Goal: Complete application form

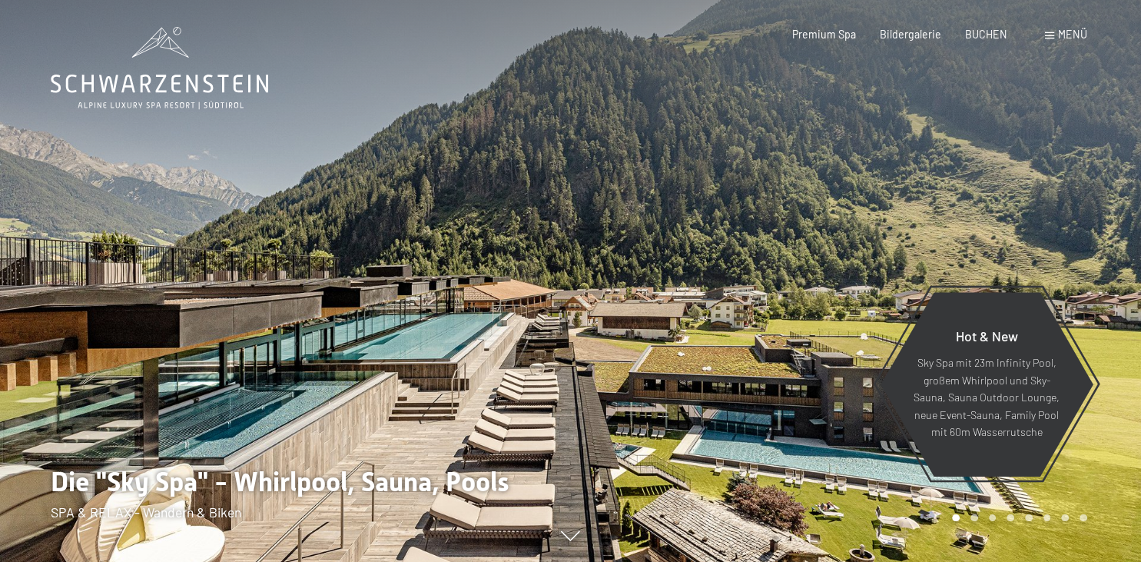
click at [957, 192] on div at bounding box center [856, 281] width 571 height 562
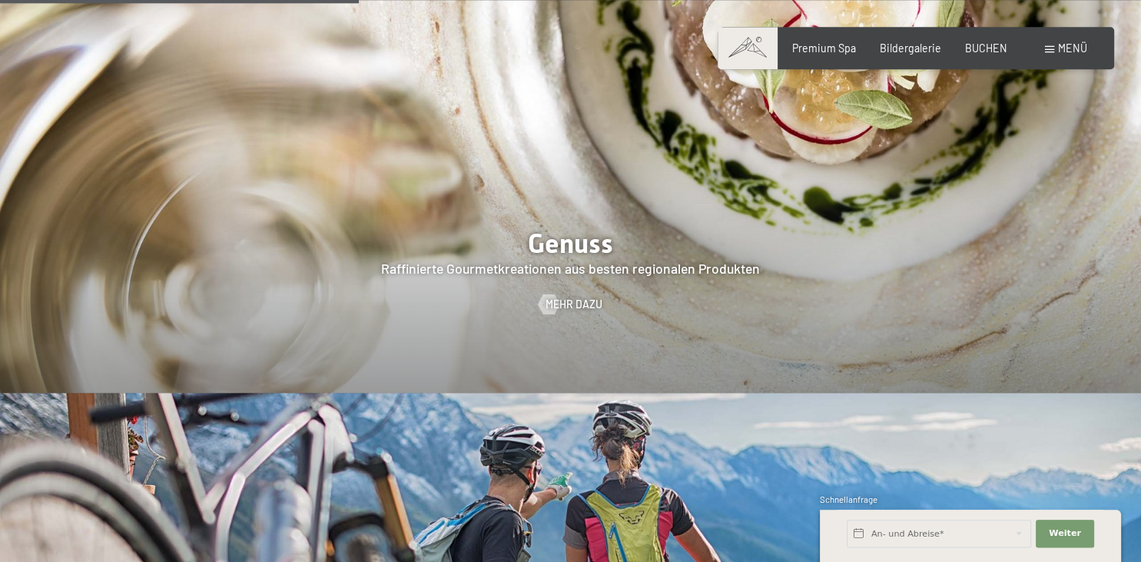
scroll to position [2376, 0]
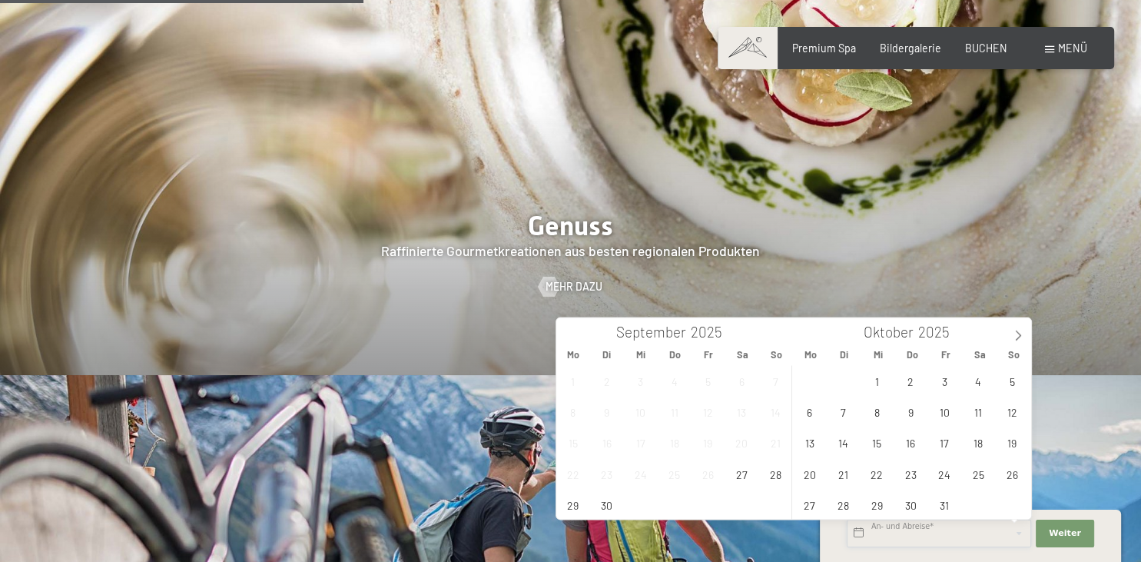
click at [910, 533] on input "text" at bounding box center [939, 533] width 184 height 28
click at [1020, 330] on icon at bounding box center [1018, 335] width 11 height 11
type input "2026"
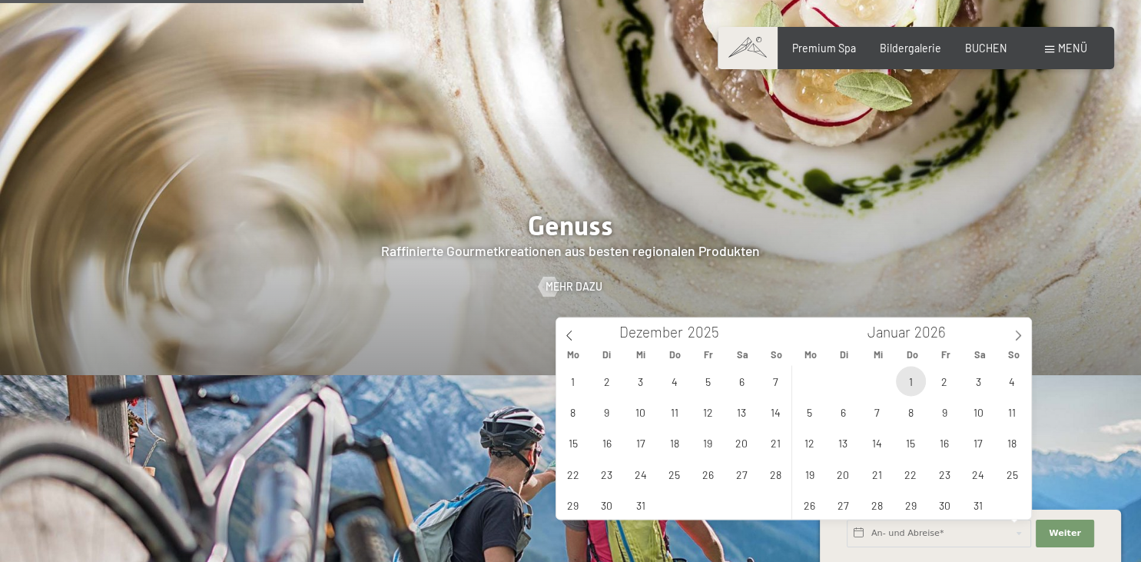
click at [911, 380] on span "1" at bounding box center [911, 381] width 30 height 30
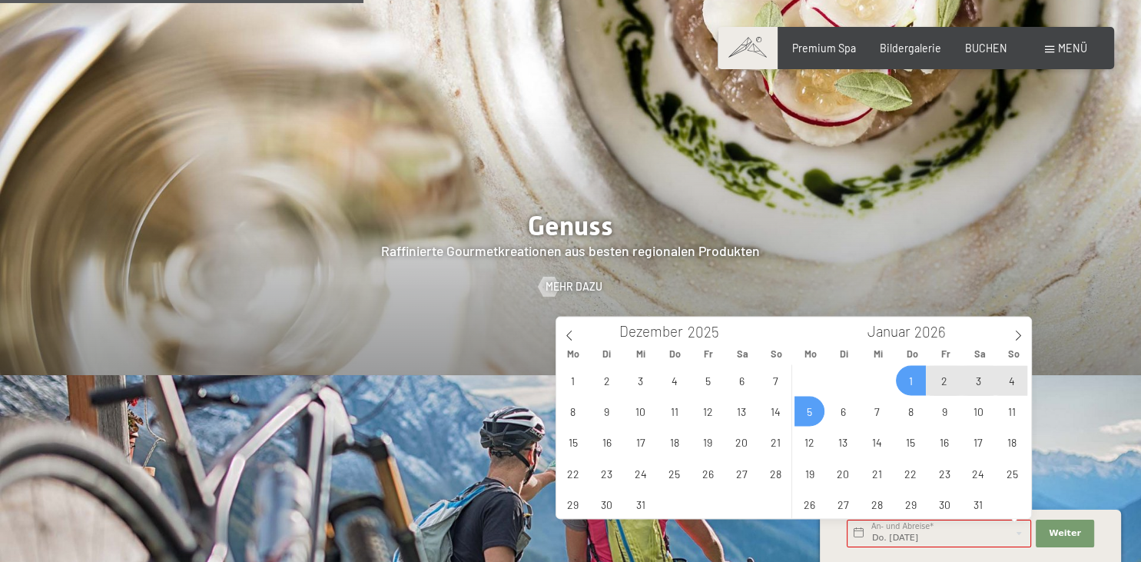
click at [808, 415] on span "5" at bounding box center [810, 411] width 30 height 30
type input "Do. [DATE] - [DATE]"
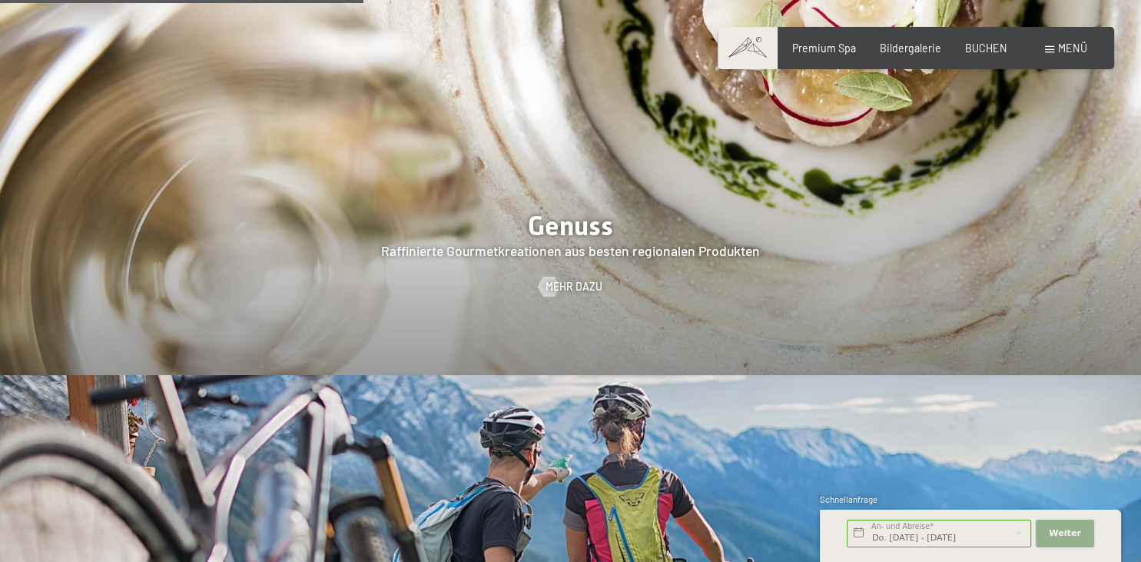
click at [1070, 536] on span "Weiter" at bounding box center [1065, 533] width 32 height 12
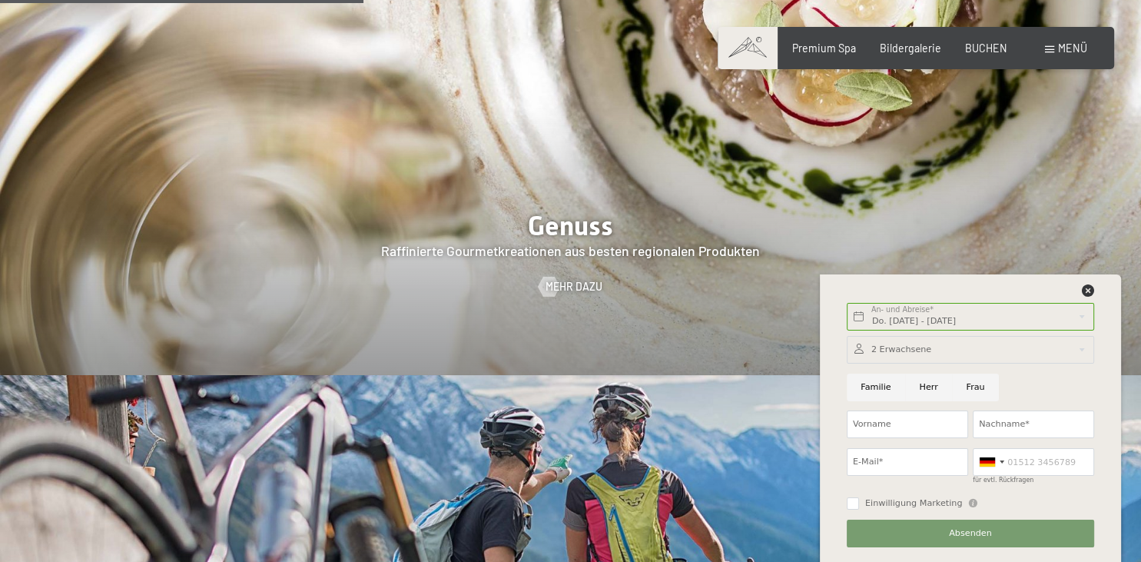
click at [971, 383] on input "Frau" at bounding box center [975, 387] width 47 height 28
radio input "true"
click at [880, 420] on input "Vorname" at bounding box center [907, 424] width 121 height 28
type input "Silke"
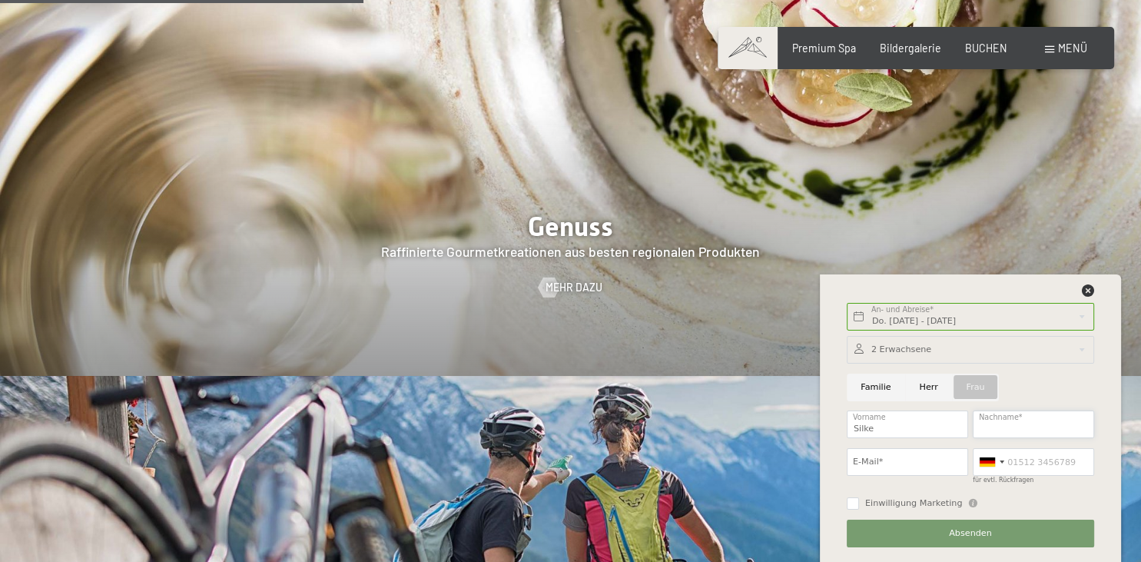
click at [1001, 426] on input "Nachname*" at bounding box center [1033, 424] width 121 height 28
type input "[PERSON_NAME]"
click at [911, 456] on input "E-Mail*" at bounding box center [907, 462] width 121 height 28
type input "[EMAIL_ADDRESS][DOMAIN_NAME]"
click at [1017, 457] on input "für evtl. Rückfragen" at bounding box center [1033, 462] width 121 height 28
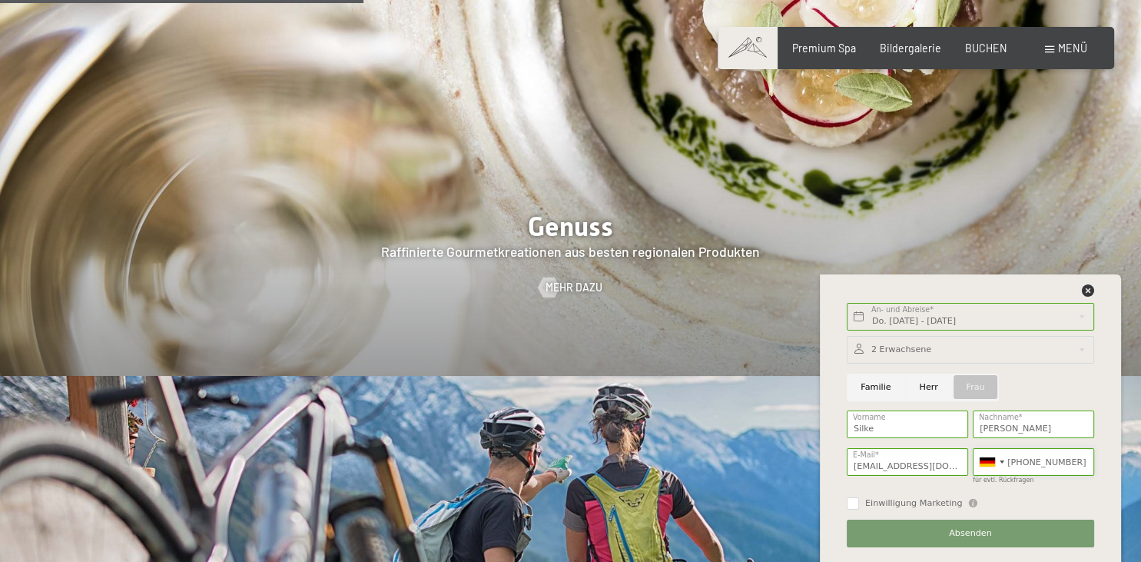
type input "[PHONE_NUMBER]"
click at [1004, 533] on button "Absenden" at bounding box center [970, 533] width 247 height 28
